Goal: Task Accomplishment & Management: Use online tool/utility

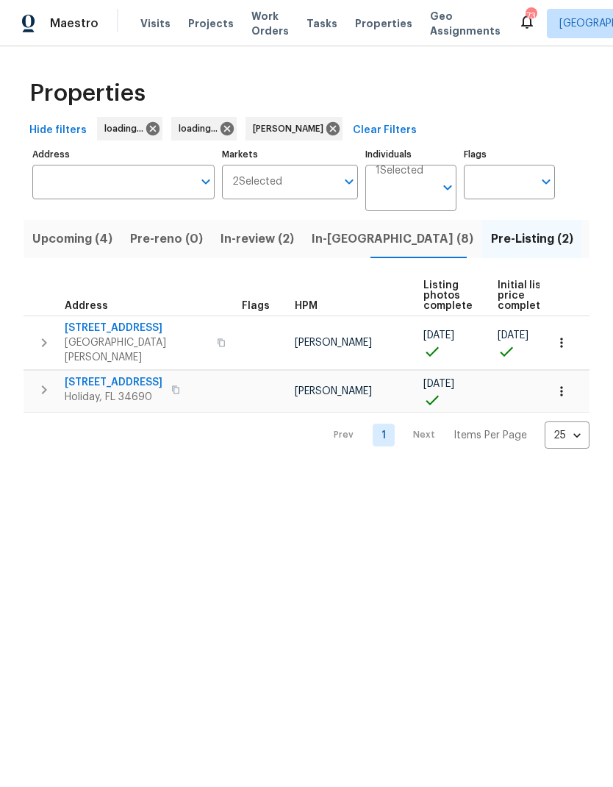
click at [591, 243] on span "Listed (38)" at bounding box center [622, 239] width 63 height 21
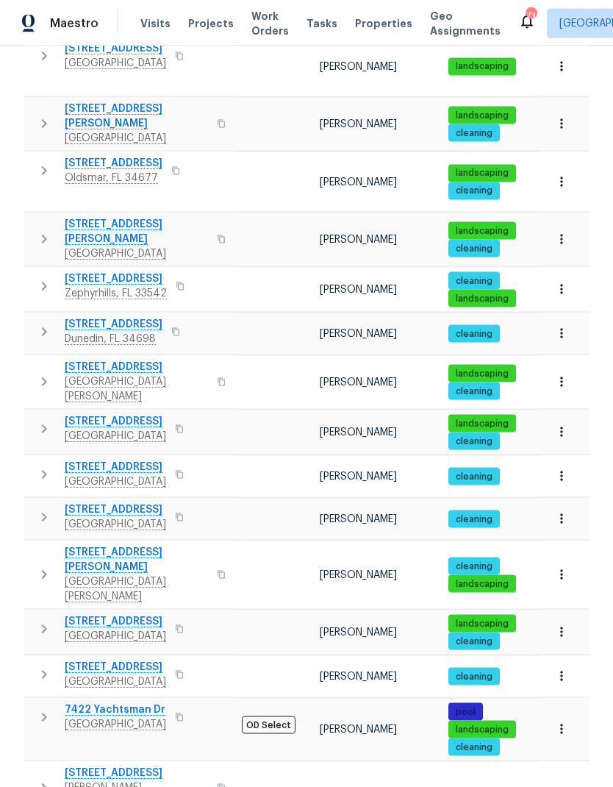
scroll to position [59, 0]
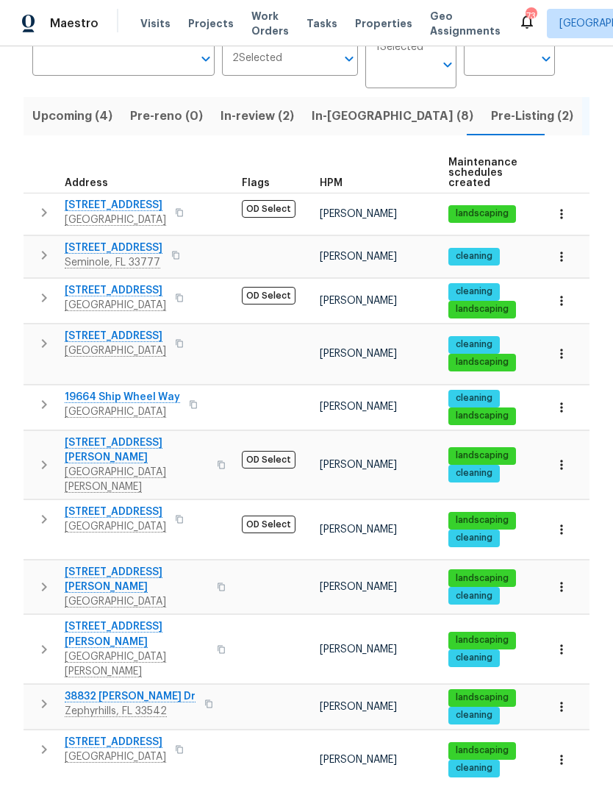
scroll to position [140, 0]
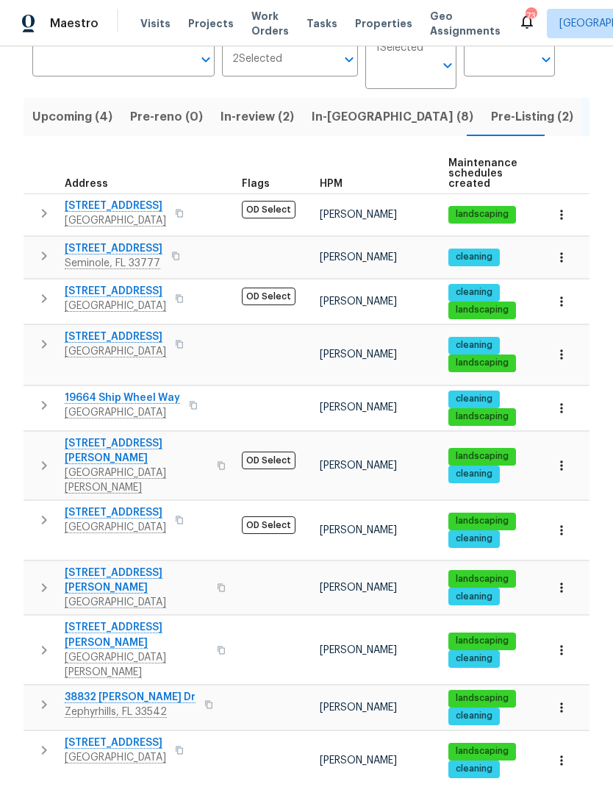
click at [40, 579] on icon "button" at bounding box center [44, 588] width 18 height 18
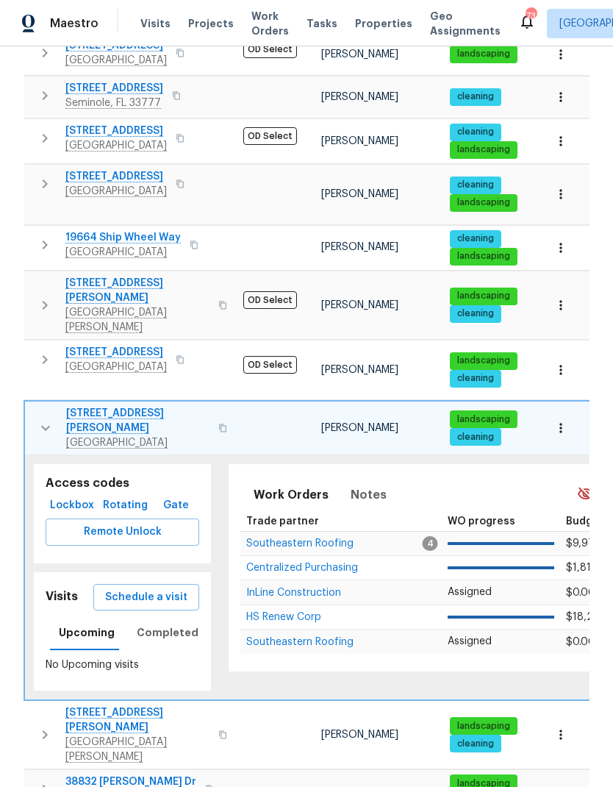
scroll to position [296, 0]
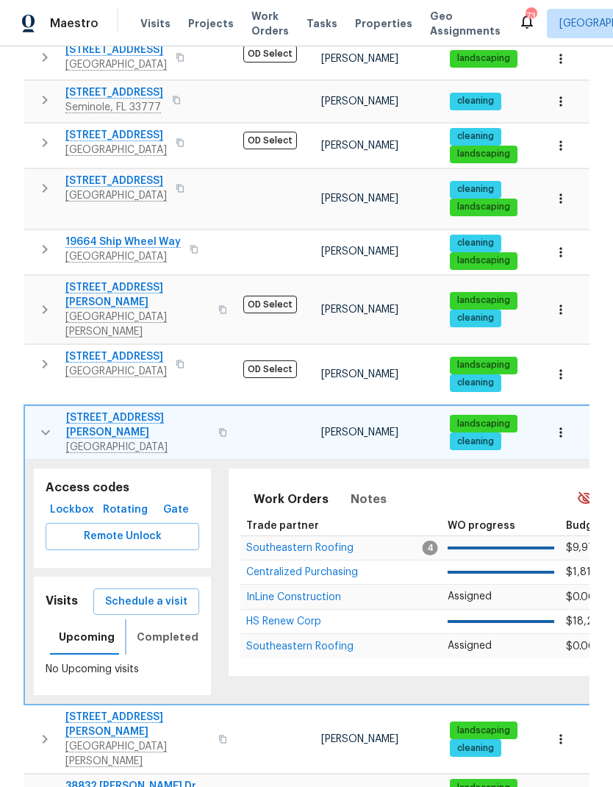
click at [146, 628] on span "Completed" at bounding box center [168, 637] width 62 height 18
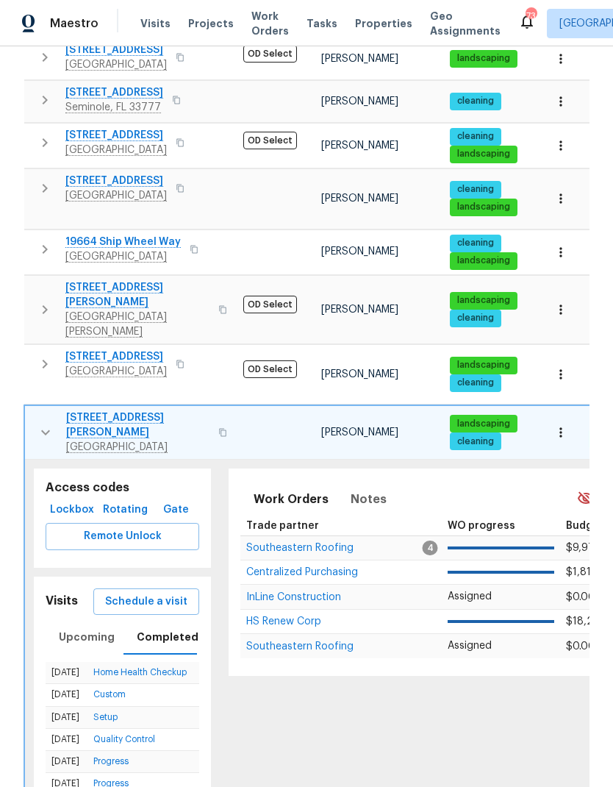
click at [124, 593] on span "Schedule a visit" at bounding box center [146, 602] width 82 height 18
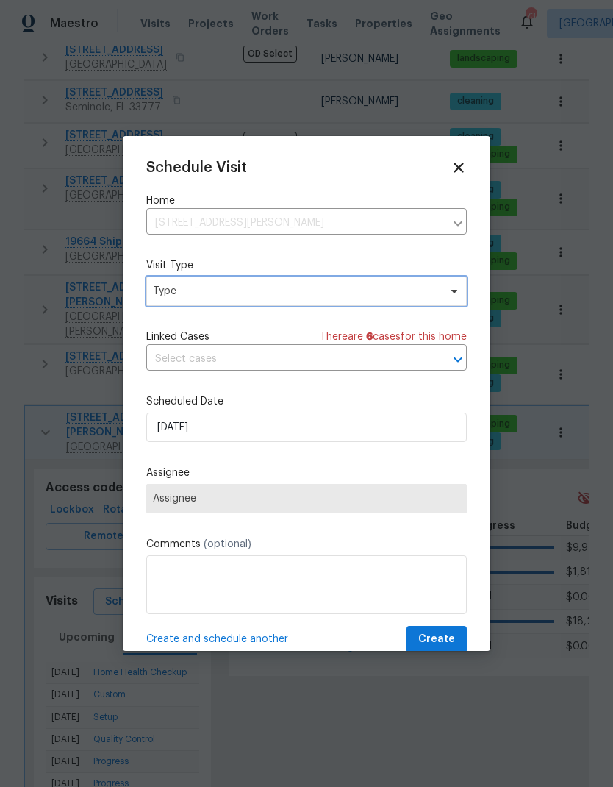
click at [168, 297] on span "Type" at bounding box center [296, 291] width 286 height 15
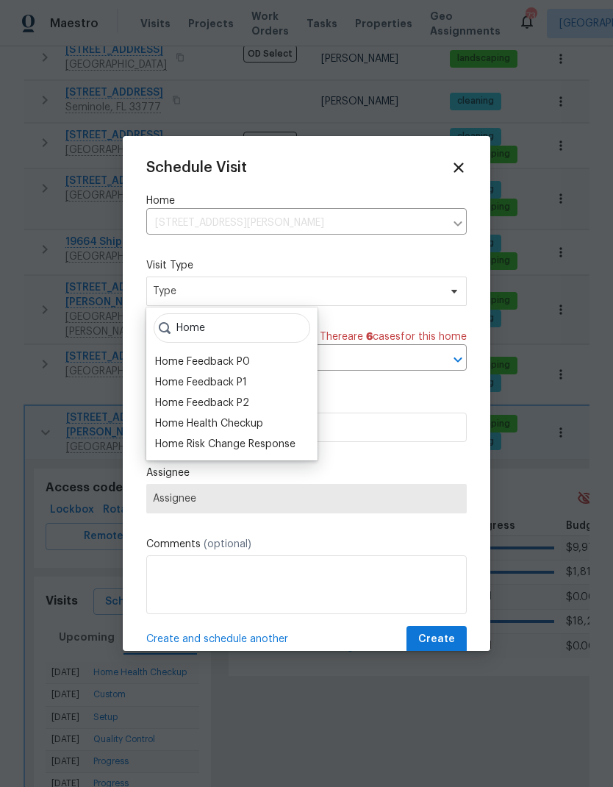
type input "Home"
click at [168, 426] on div "Home Health Checkup" at bounding box center [209, 423] width 108 height 15
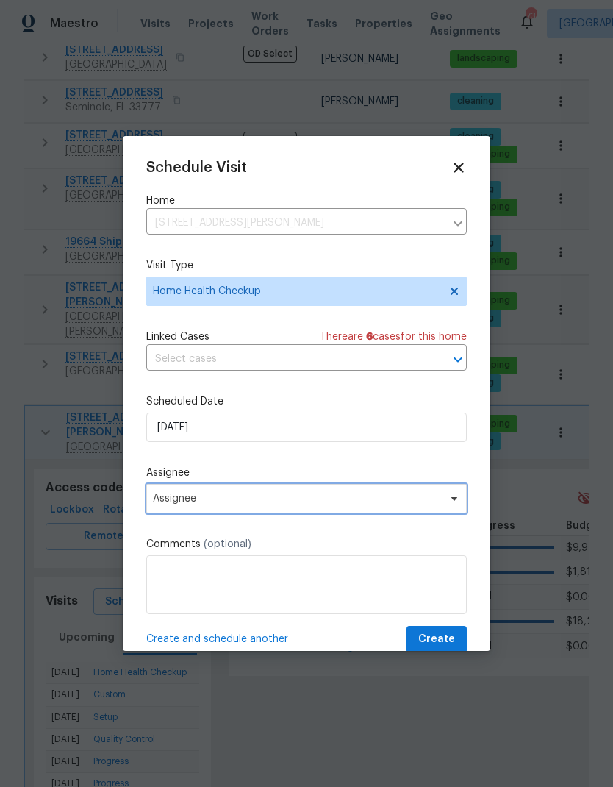
click at [157, 493] on span "Assignee" at bounding box center [306, 498] width 321 height 29
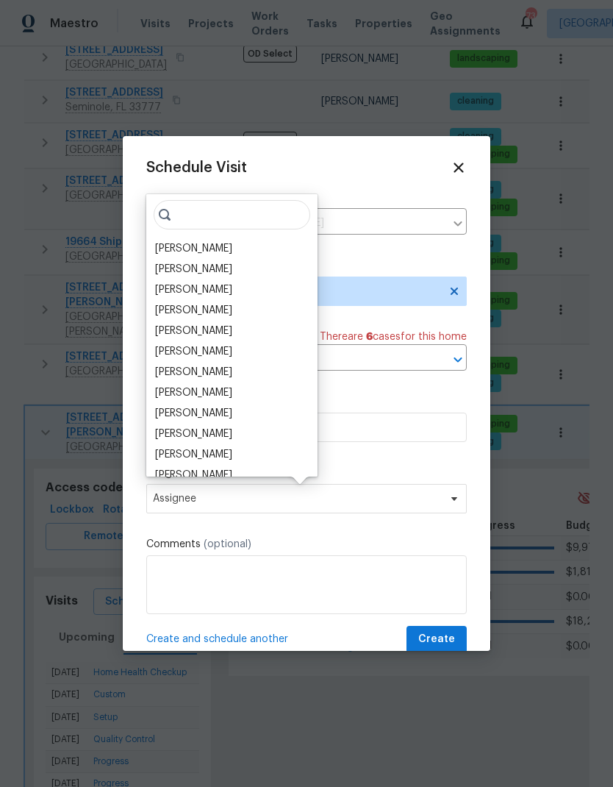
click at [161, 245] on div "[PERSON_NAME]" at bounding box center [193, 248] width 77 height 15
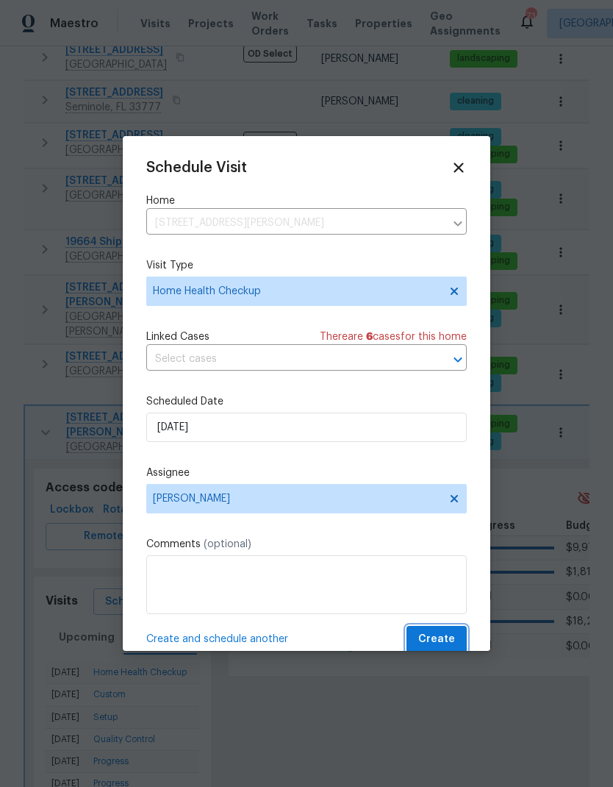
click at [440, 640] on span "Create" at bounding box center [436, 639] width 37 height 18
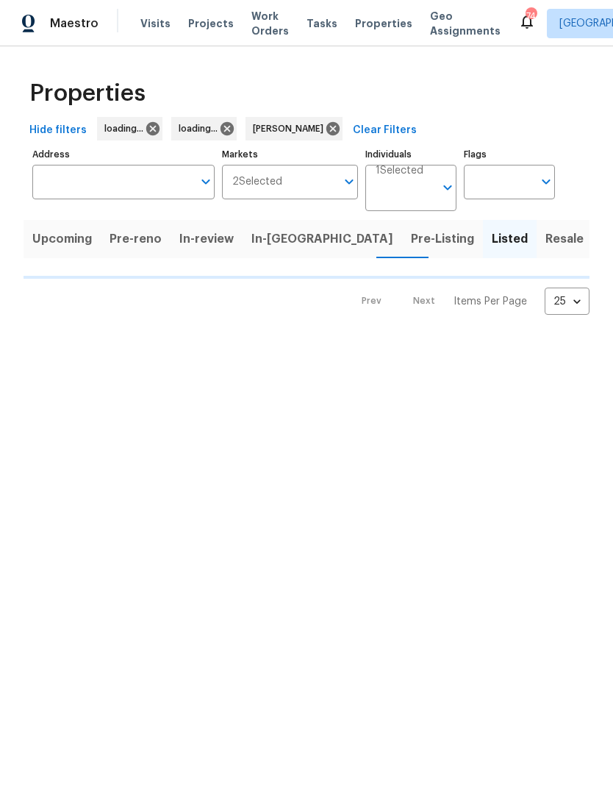
click at [266, 239] on span "In-[GEOGRAPHIC_DATA]" at bounding box center [322, 239] width 142 height 21
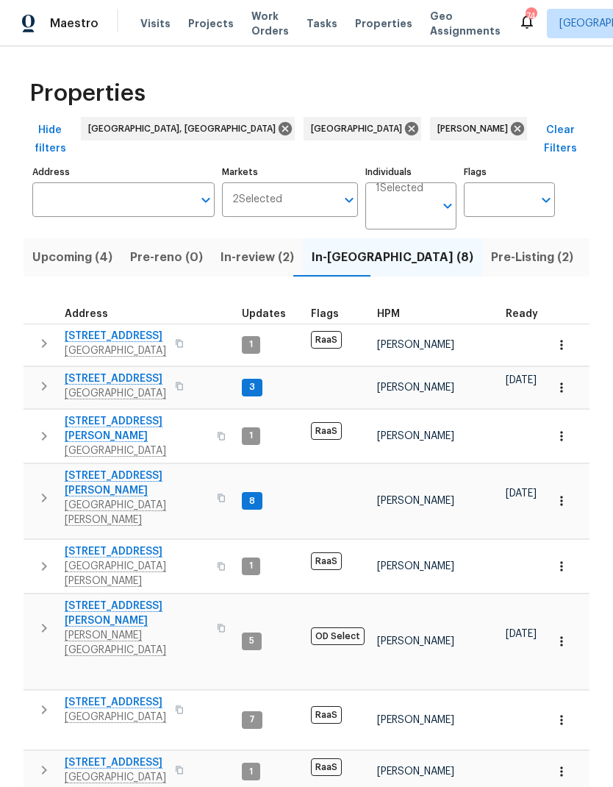
click at [213, 473] on button "button" at bounding box center [222, 498] width 18 height 50
click at [217, 493] on icon "button" at bounding box center [221, 497] width 9 height 9
click at [561, 496] on icon "button" at bounding box center [561, 501] width 2 height 10
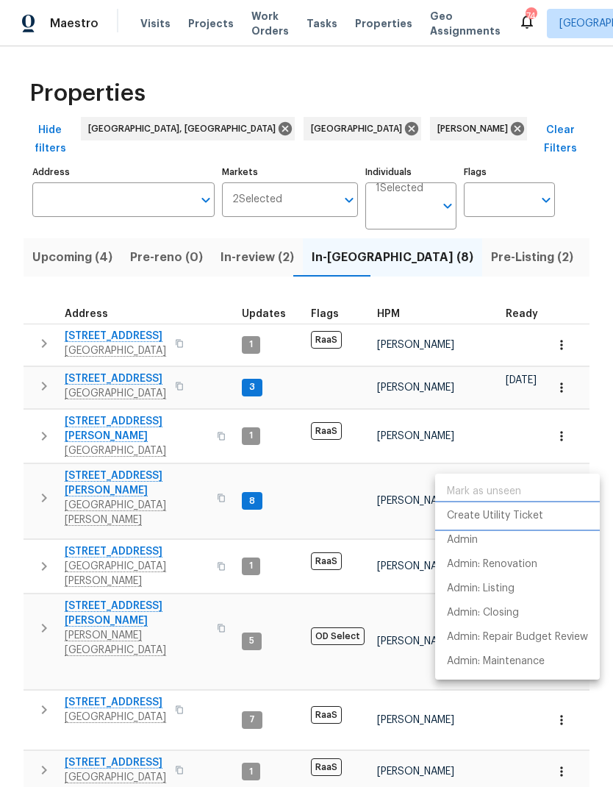
click at [529, 505] on li "Create Utility Ticket" at bounding box center [517, 516] width 165 height 24
click at [482, 544] on li "Admin" at bounding box center [517, 540] width 165 height 24
click at [89, 453] on div at bounding box center [306, 393] width 613 height 787
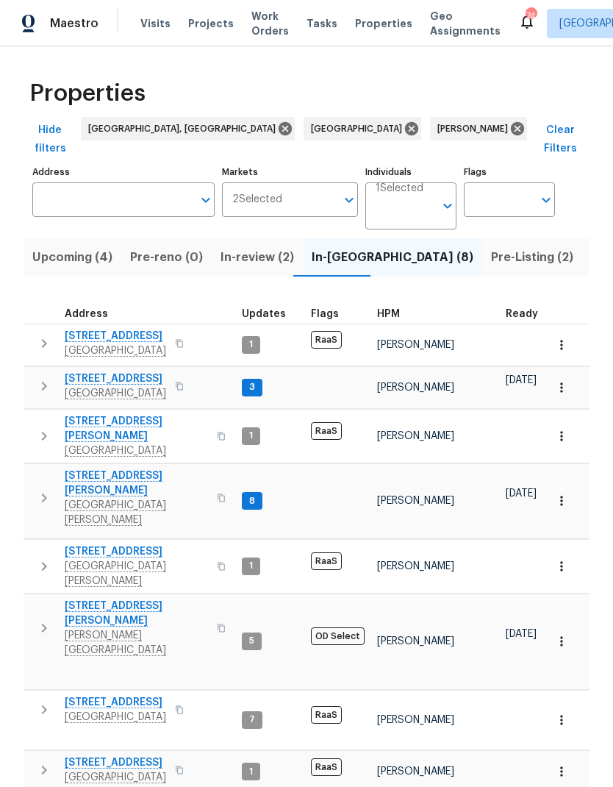
click at [89, 468] on span "7340 Westcott Dr" at bounding box center [136, 482] width 143 height 29
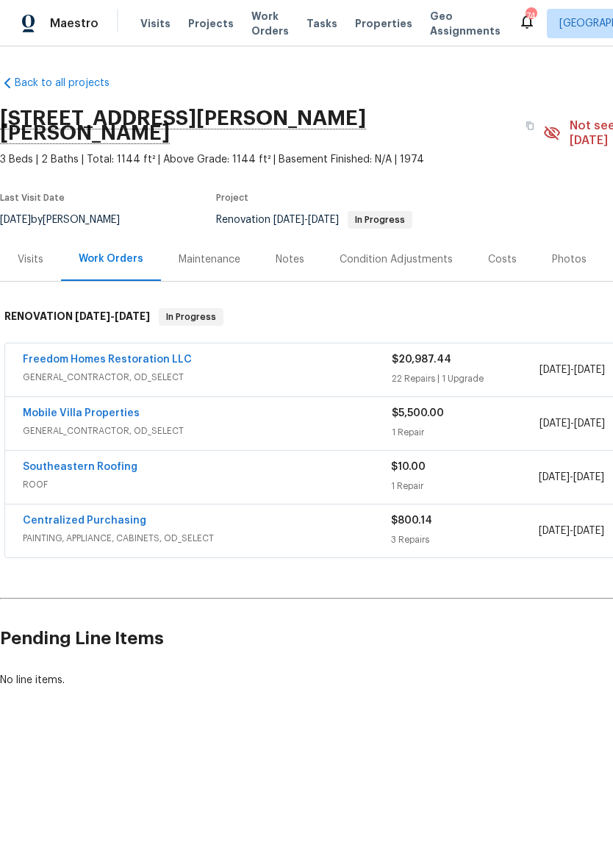
click at [303, 244] on div "Notes" at bounding box center [290, 259] width 64 height 43
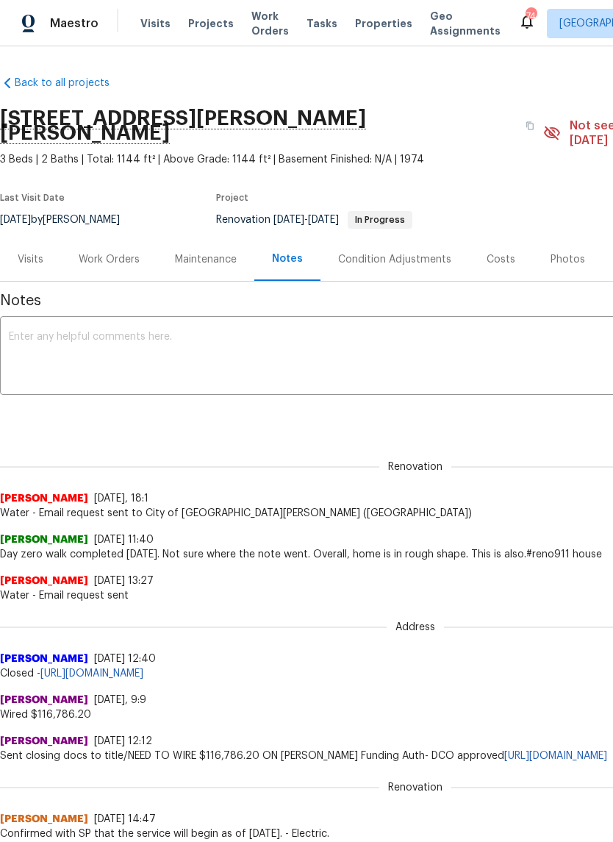
click at [46, 332] on textarea at bounding box center [415, 357] width 813 height 51
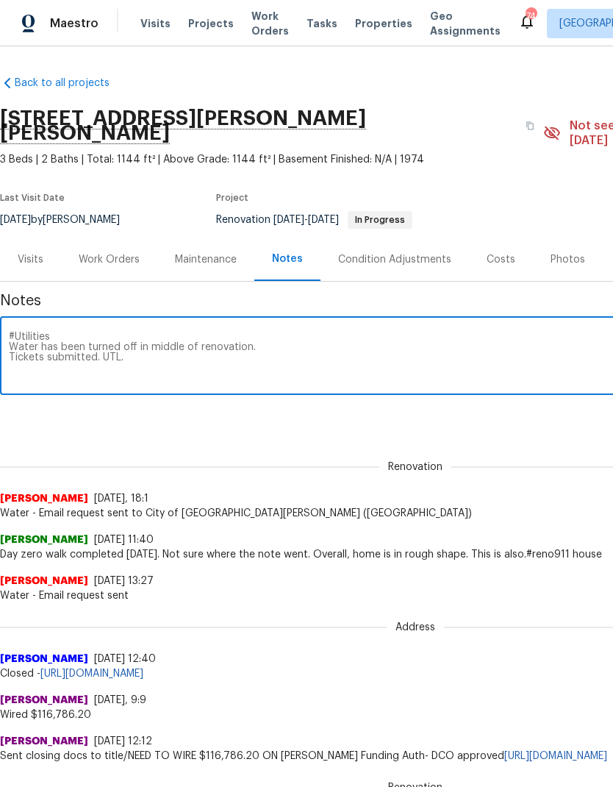
click at [146, 350] on textarea "#Utilities Water has been turned off in middle of renovation. Tickets submitted…" at bounding box center [415, 357] width 813 height 51
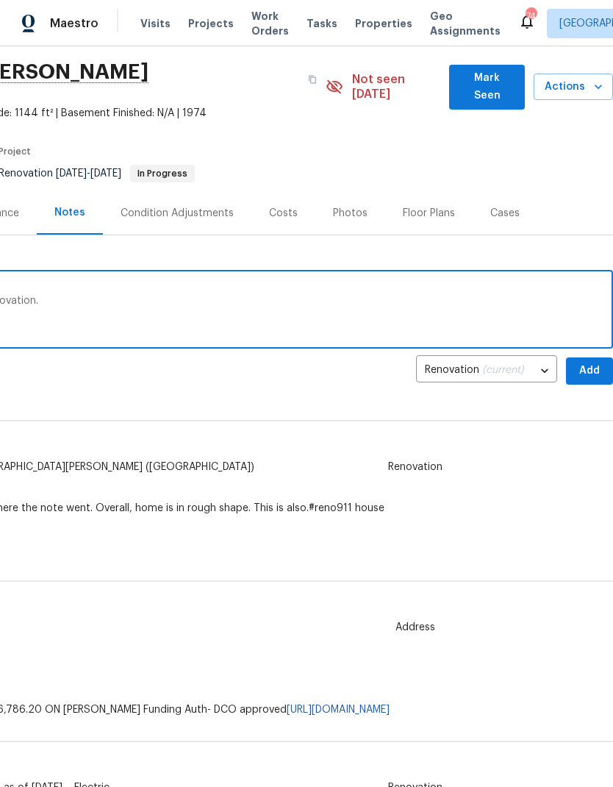
scroll to position [46, 218]
type textarea "#Utilities Water has been turned off in middle of renovation. Tickets submitted…"
click at [585, 362] on span "Add" at bounding box center [590, 371] width 24 height 18
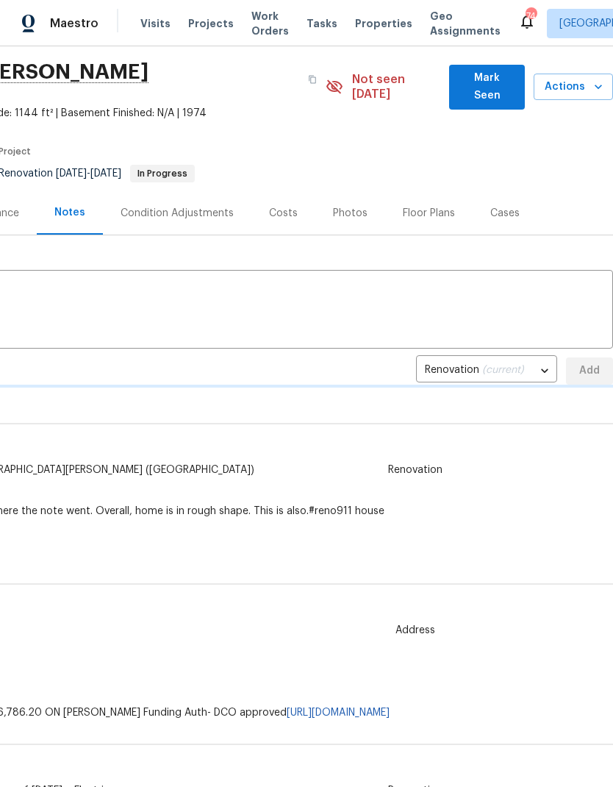
click at [489, 82] on span "Mark Seen" at bounding box center [487, 87] width 52 height 36
